Goal: Navigation & Orientation: Understand site structure

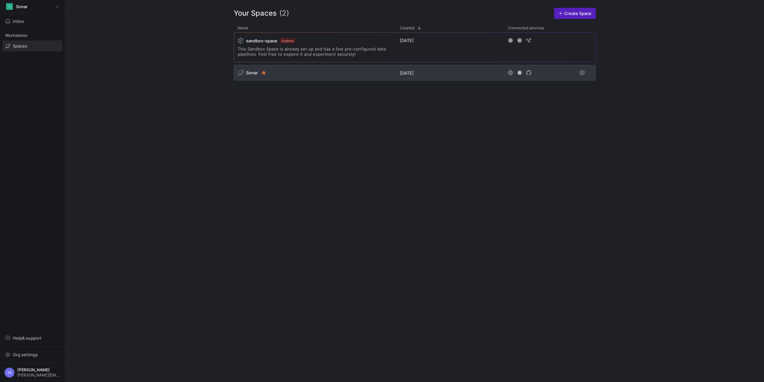
click at [250, 71] on span "Sonar" at bounding box center [252, 72] width 12 height 5
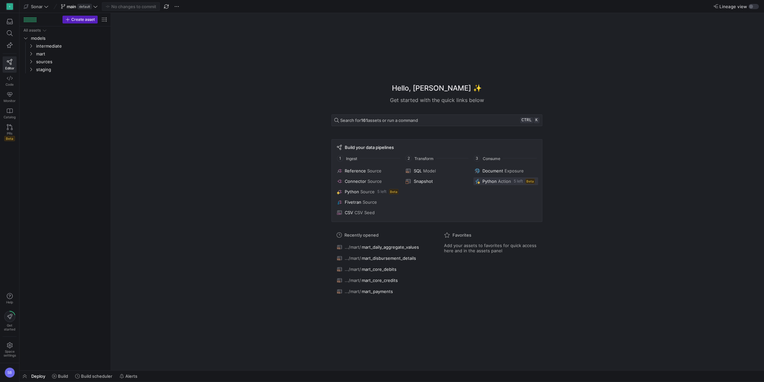
click at [488, 178] on span at bounding box center [505, 181] width 65 height 8
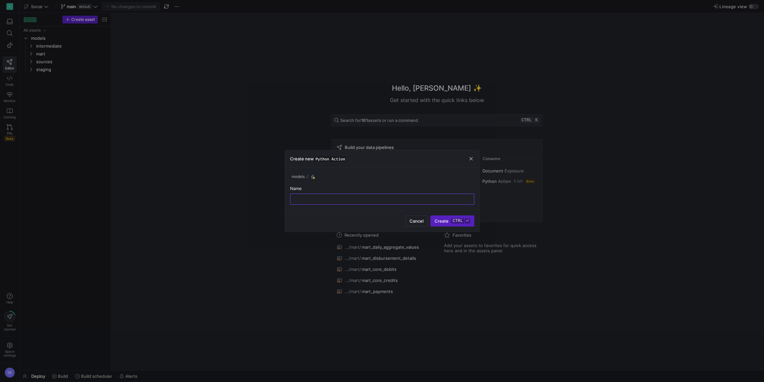
click at [467, 157] on div "Create new Python Action" at bounding box center [382, 158] width 195 height 17
click at [474, 159] on div "Create new Python Action" at bounding box center [382, 158] width 195 height 17
click at [473, 159] on span "button" at bounding box center [471, 158] width 7 height 7
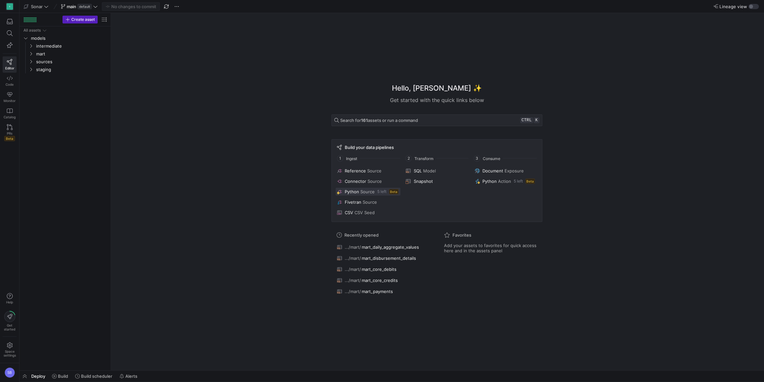
click at [383, 190] on span "5 left" at bounding box center [381, 191] width 9 height 5
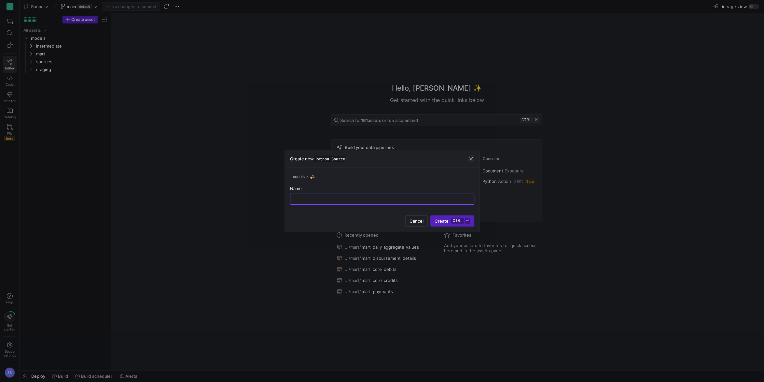
click at [470, 161] on span "button" at bounding box center [471, 158] width 7 height 7
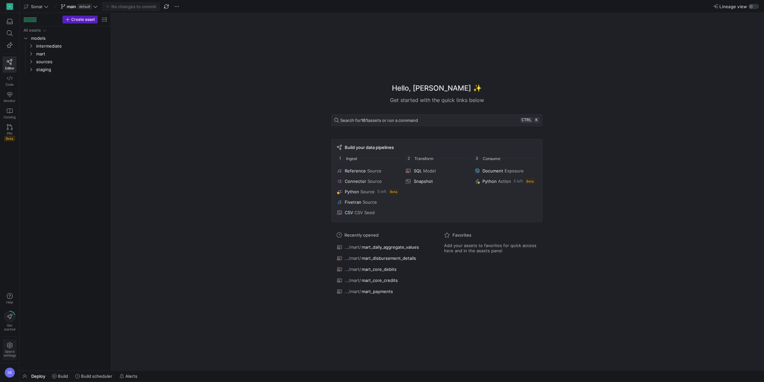
click at [9, 349] on span "Space settings" at bounding box center [10, 349] width 12 height 15
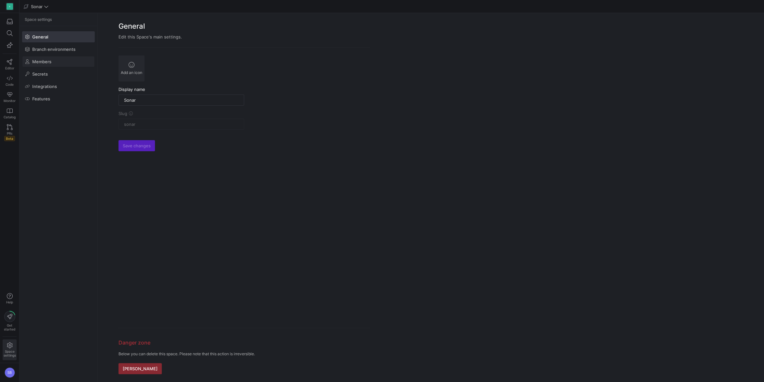
click at [48, 60] on span "Members" at bounding box center [41, 61] width 19 height 5
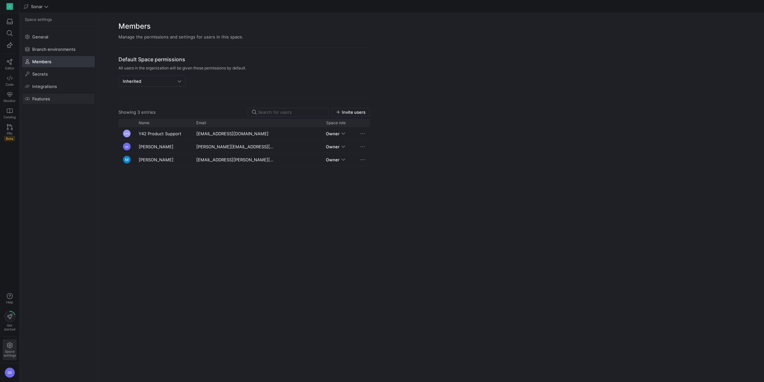
click at [46, 97] on span "Features" at bounding box center [41, 98] width 18 height 5
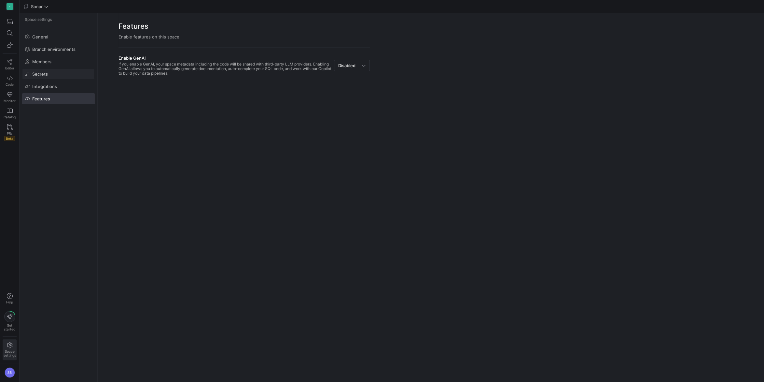
click at [41, 76] on span "Secrets" at bounding box center [40, 73] width 16 height 5
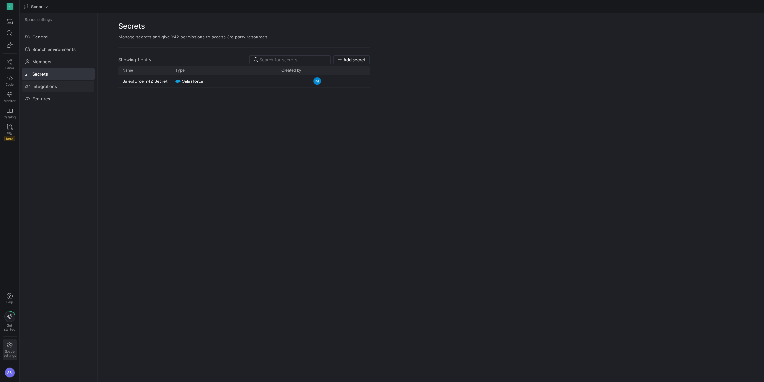
click at [45, 87] on span "Integrations" at bounding box center [44, 86] width 25 height 5
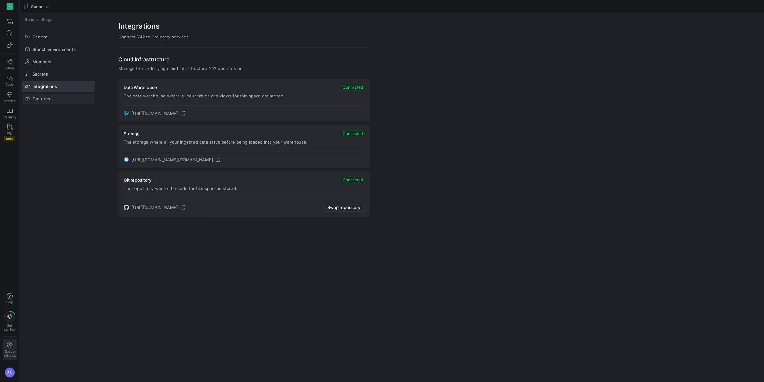
click at [45, 97] on span "Features" at bounding box center [41, 98] width 18 height 5
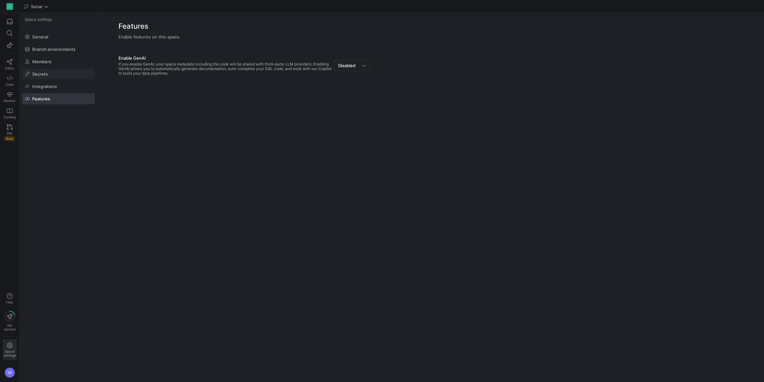
click at [43, 74] on span "Secrets" at bounding box center [40, 73] width 16 height 5
